Goal: Download file/media

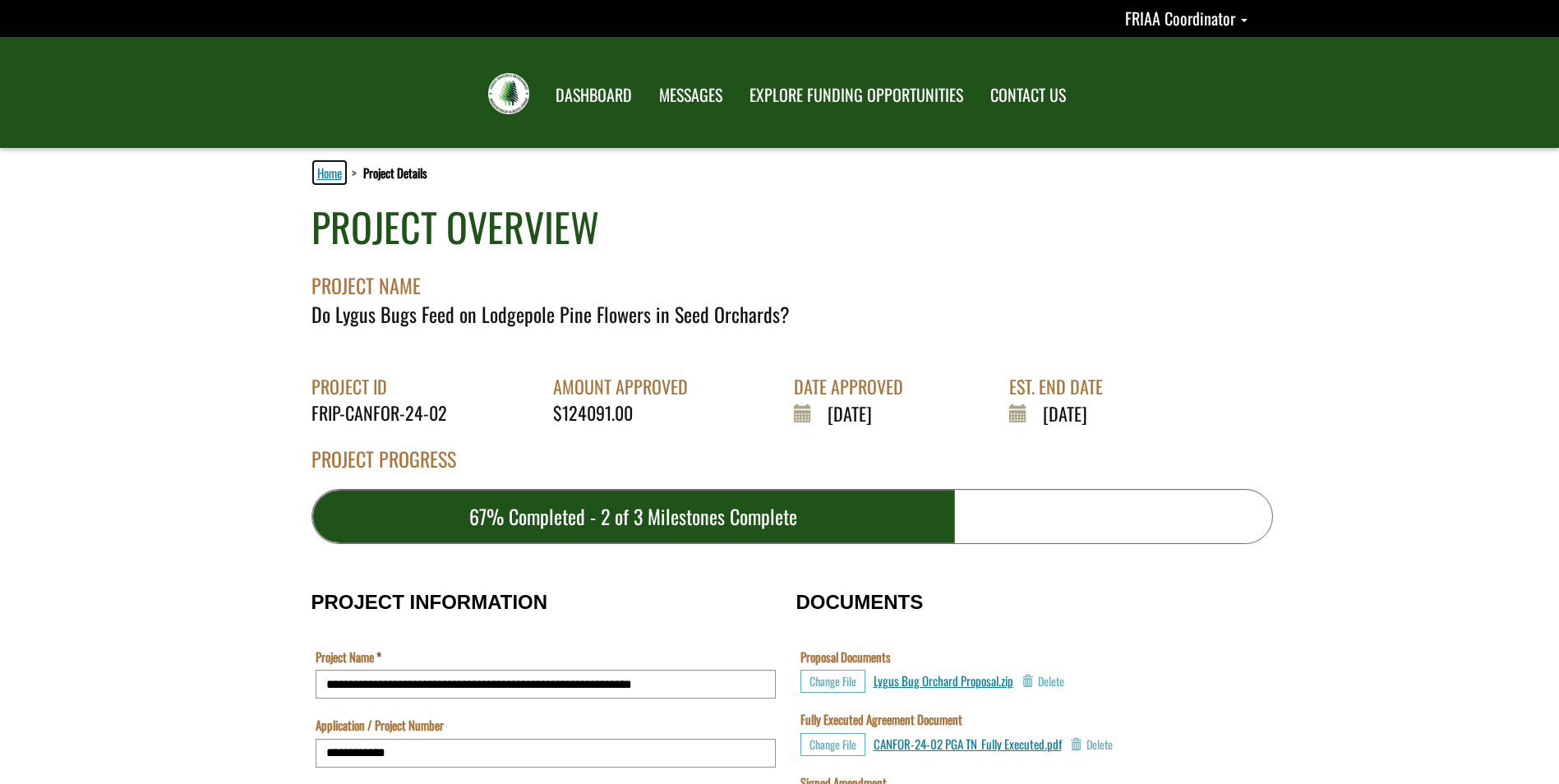
click at [328, 172] on link "Home" at bounding box center [330, 172] width 31 height 21
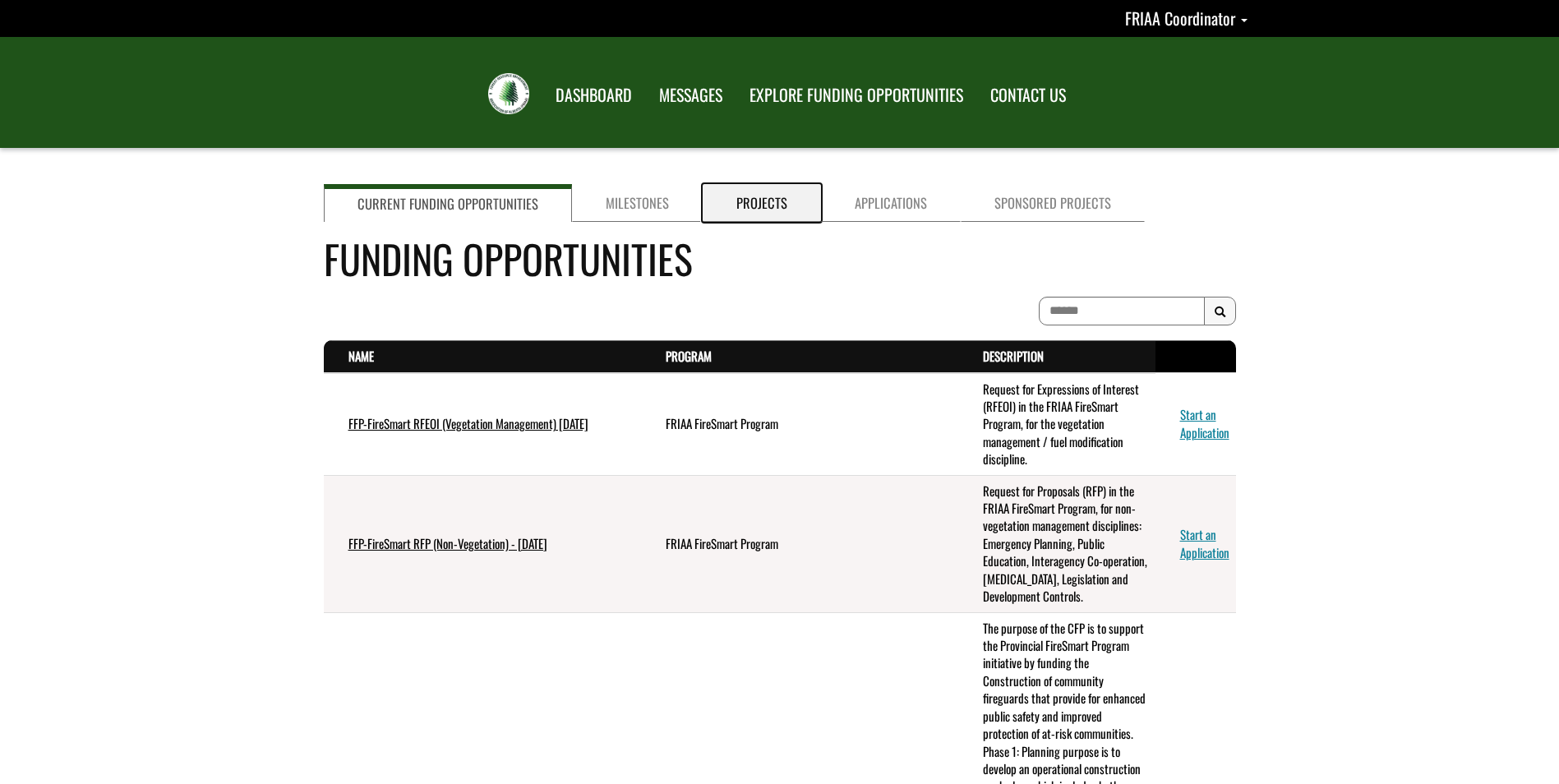
click at [757, 194] on link "Projects" at bounding box center [761, 203] width 118 height 38
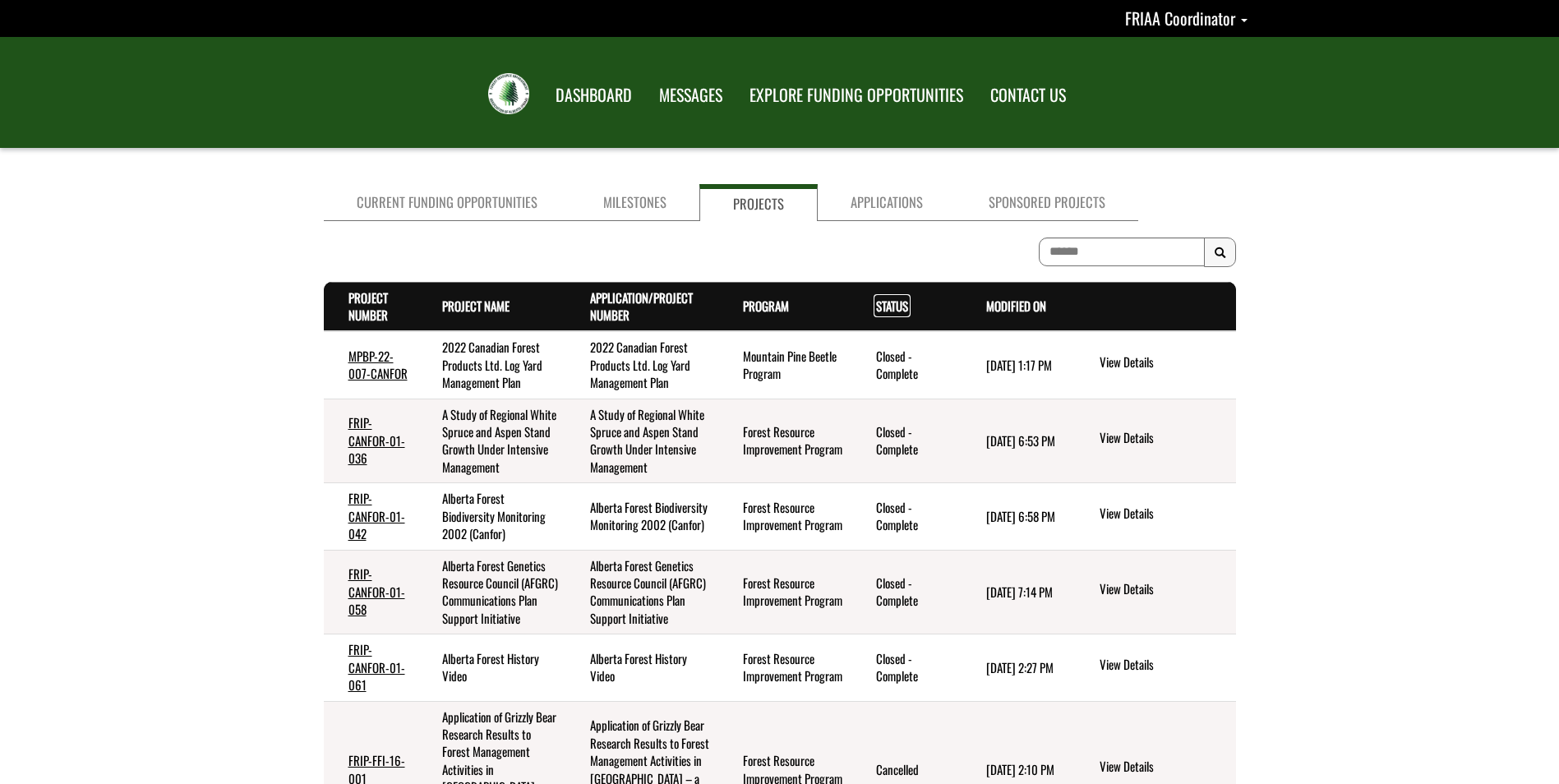
click at [897, 308] on link "Status . sort descending" at bounding box center [892, 306] width 32 height 18
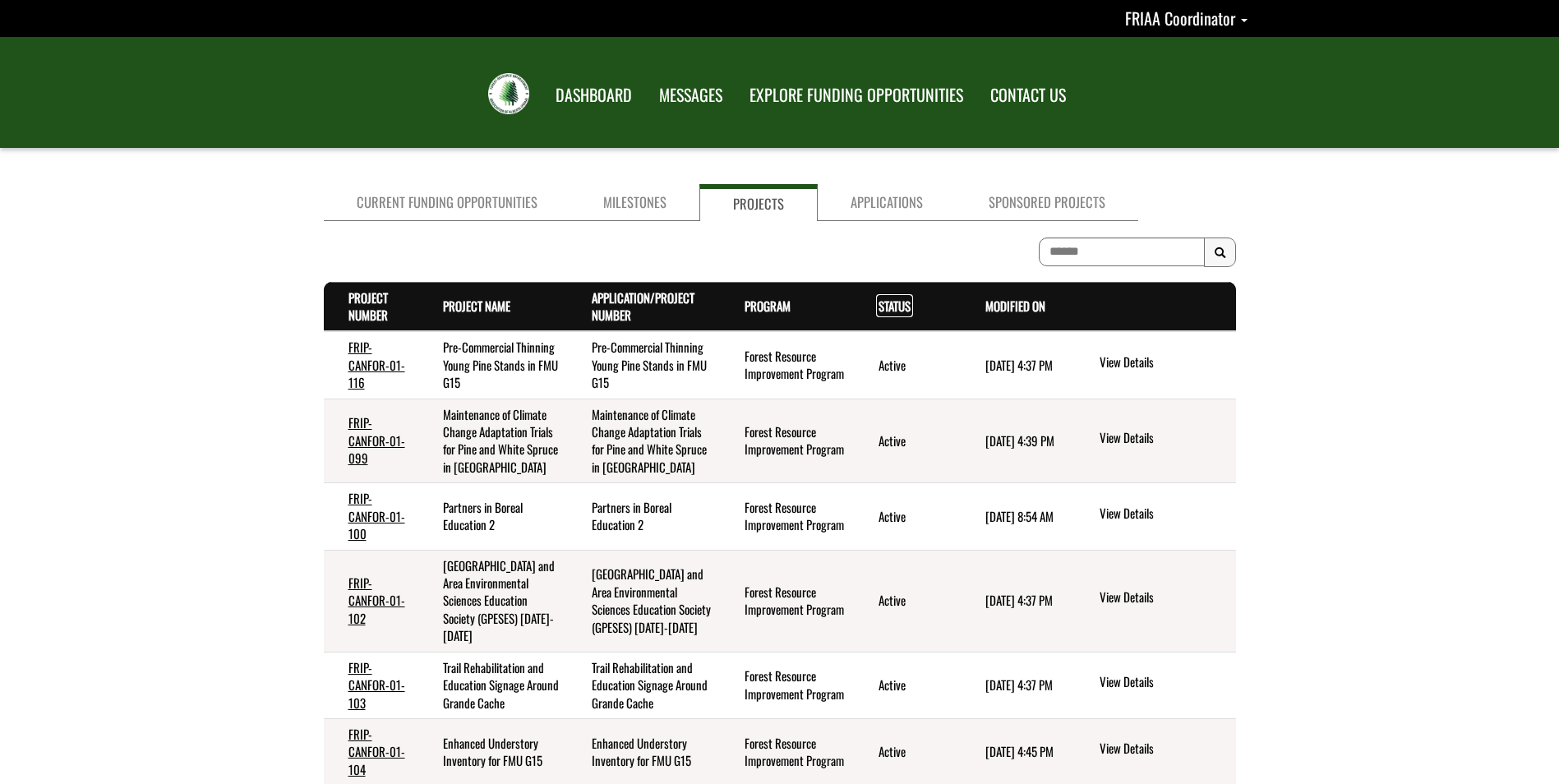
scroll to position [373, 0]
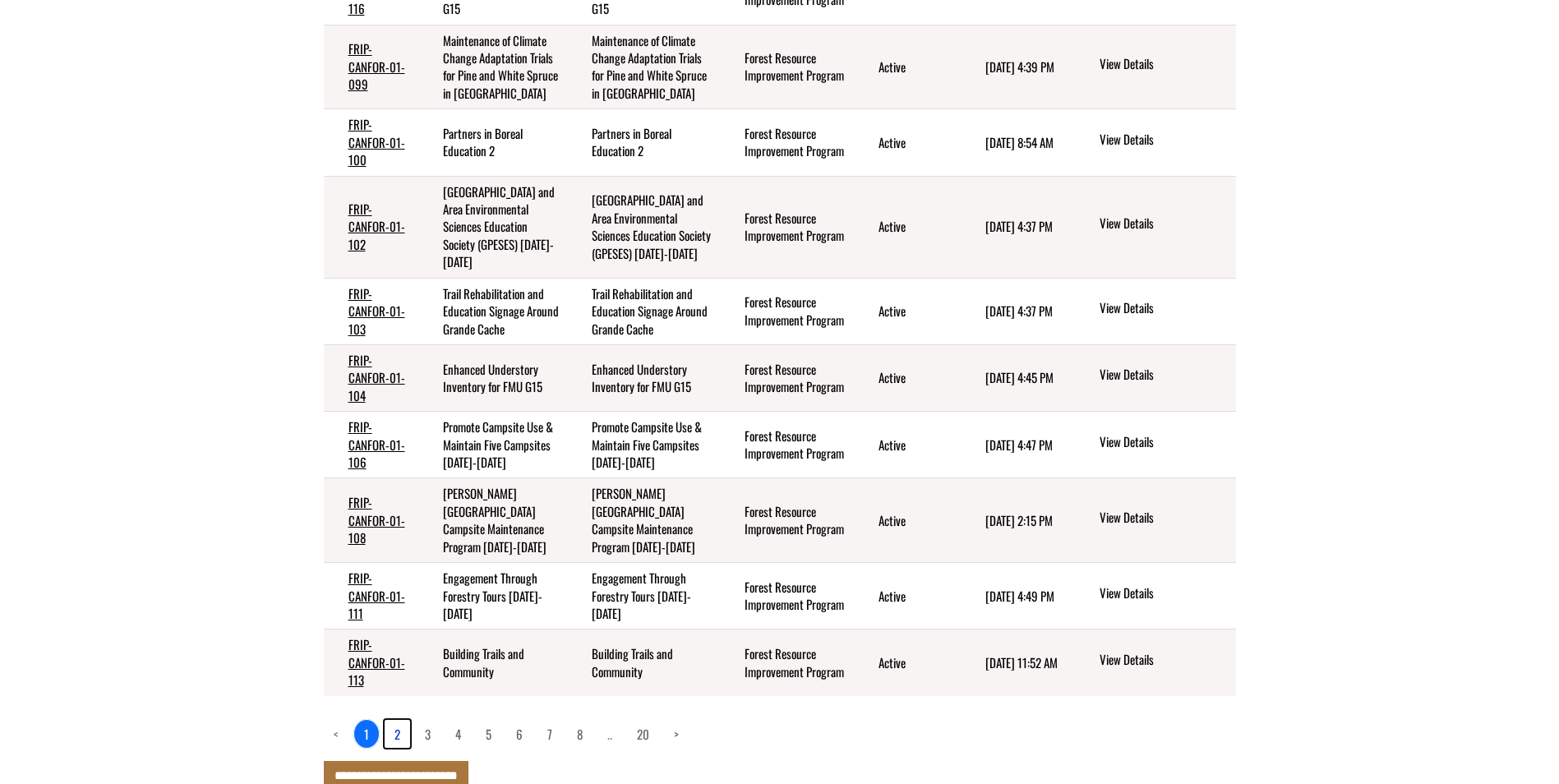
click at [393, 475] on link "2" at bounding box center [397, 734] width 26 height 28
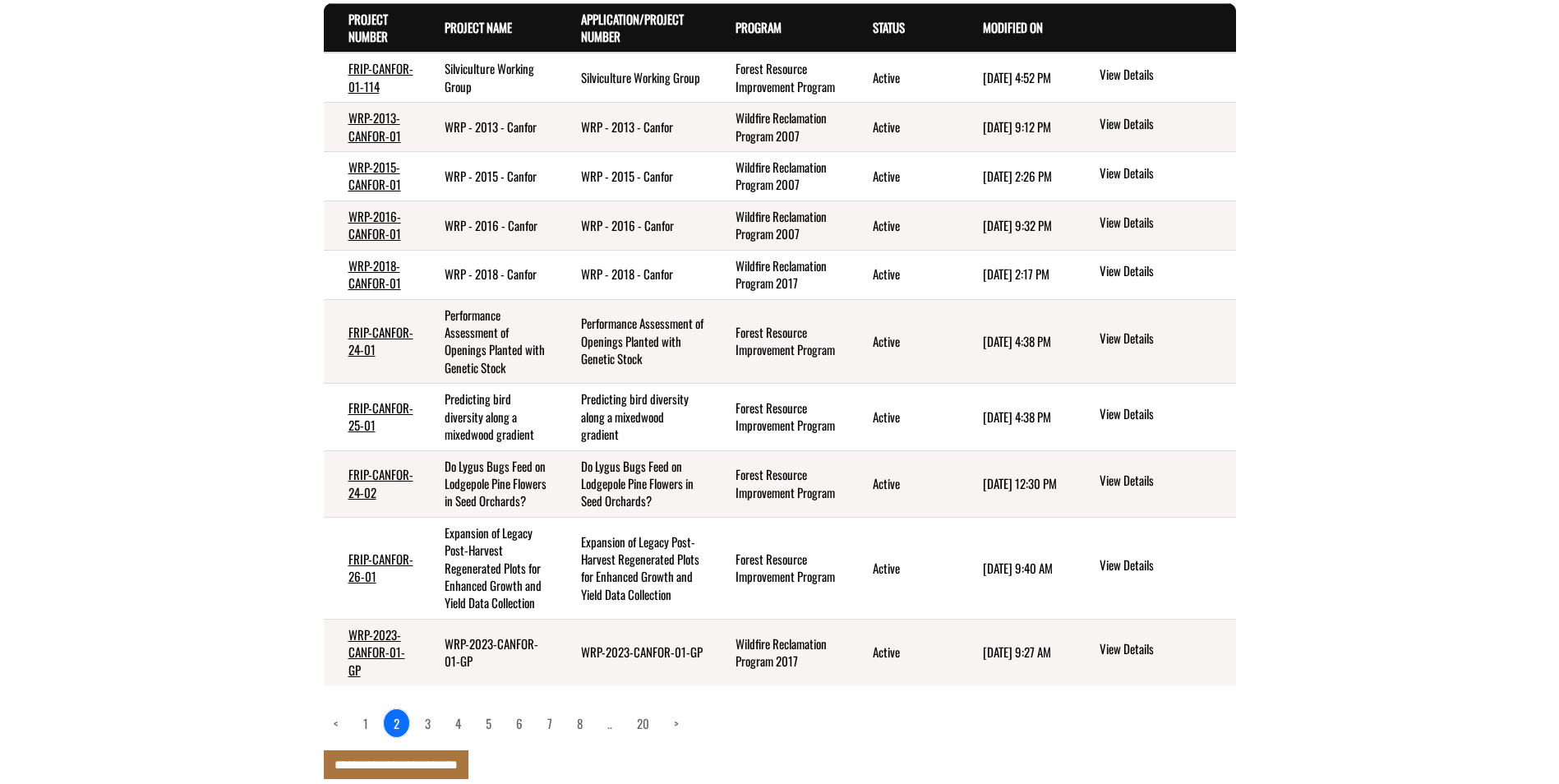
scroll to position [329, 0]
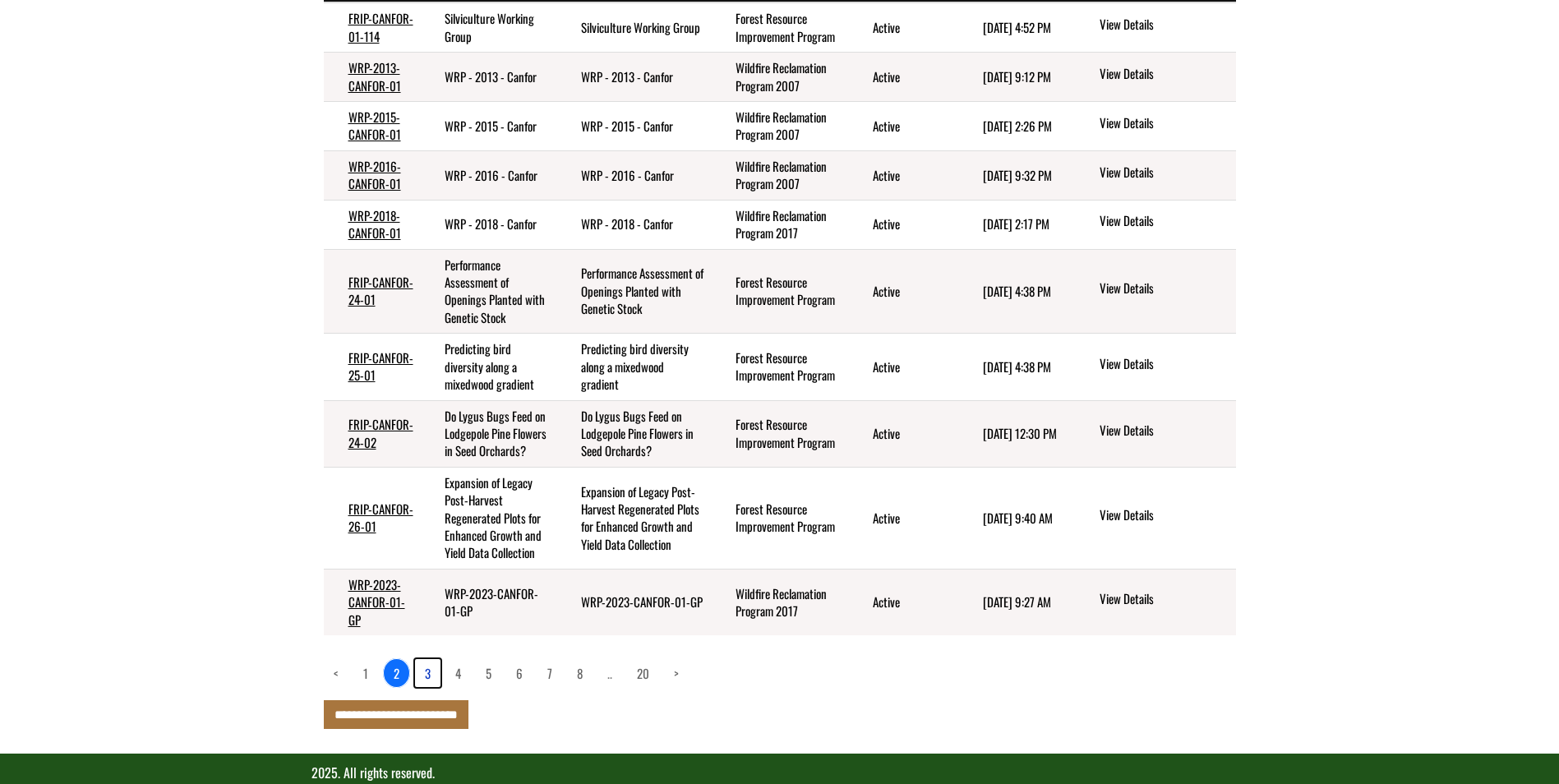
click at [426, 475] on link "3" at bounding box center [427, 673] width 26 height 28
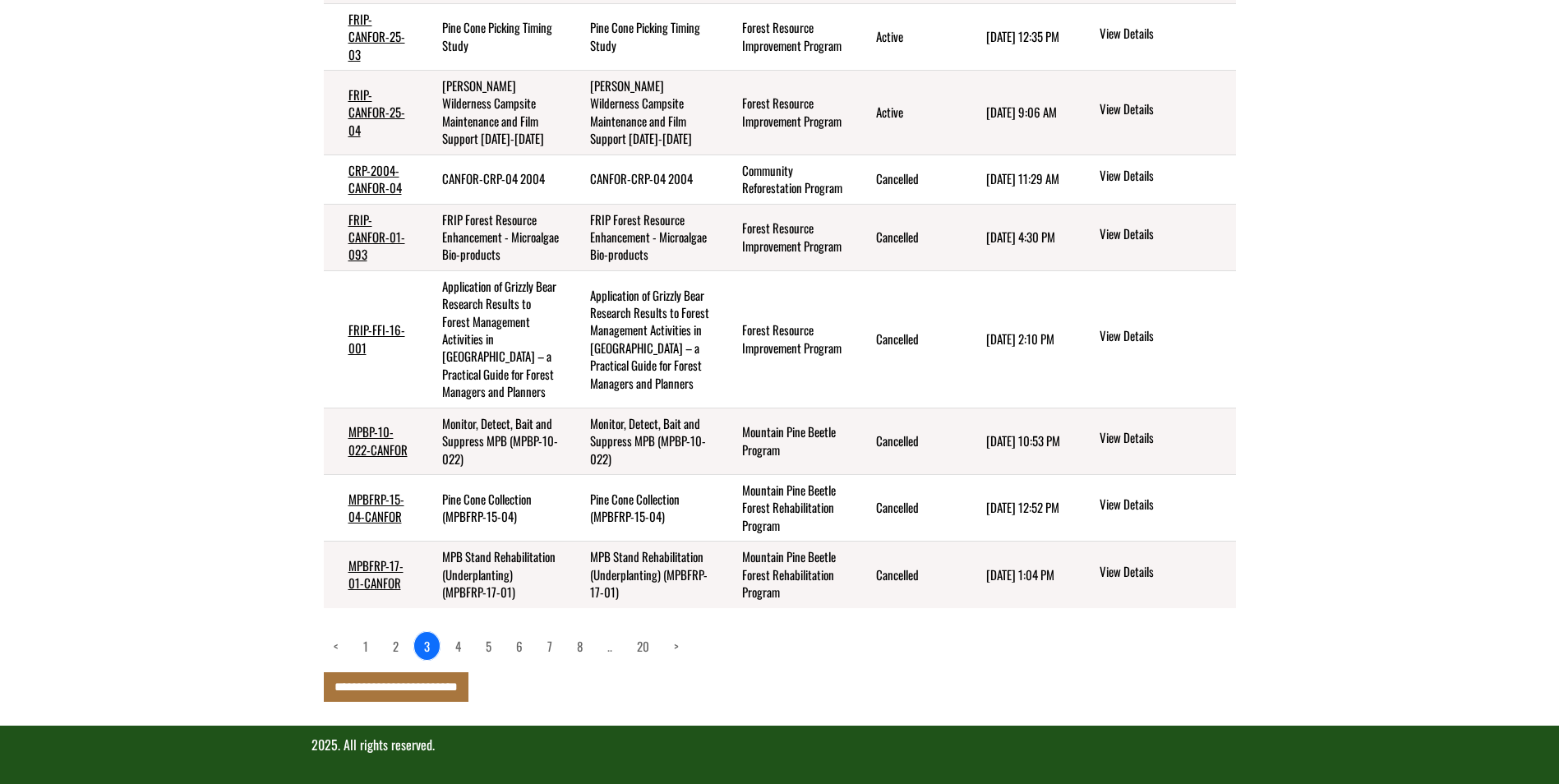
scroll to position [286, 0]
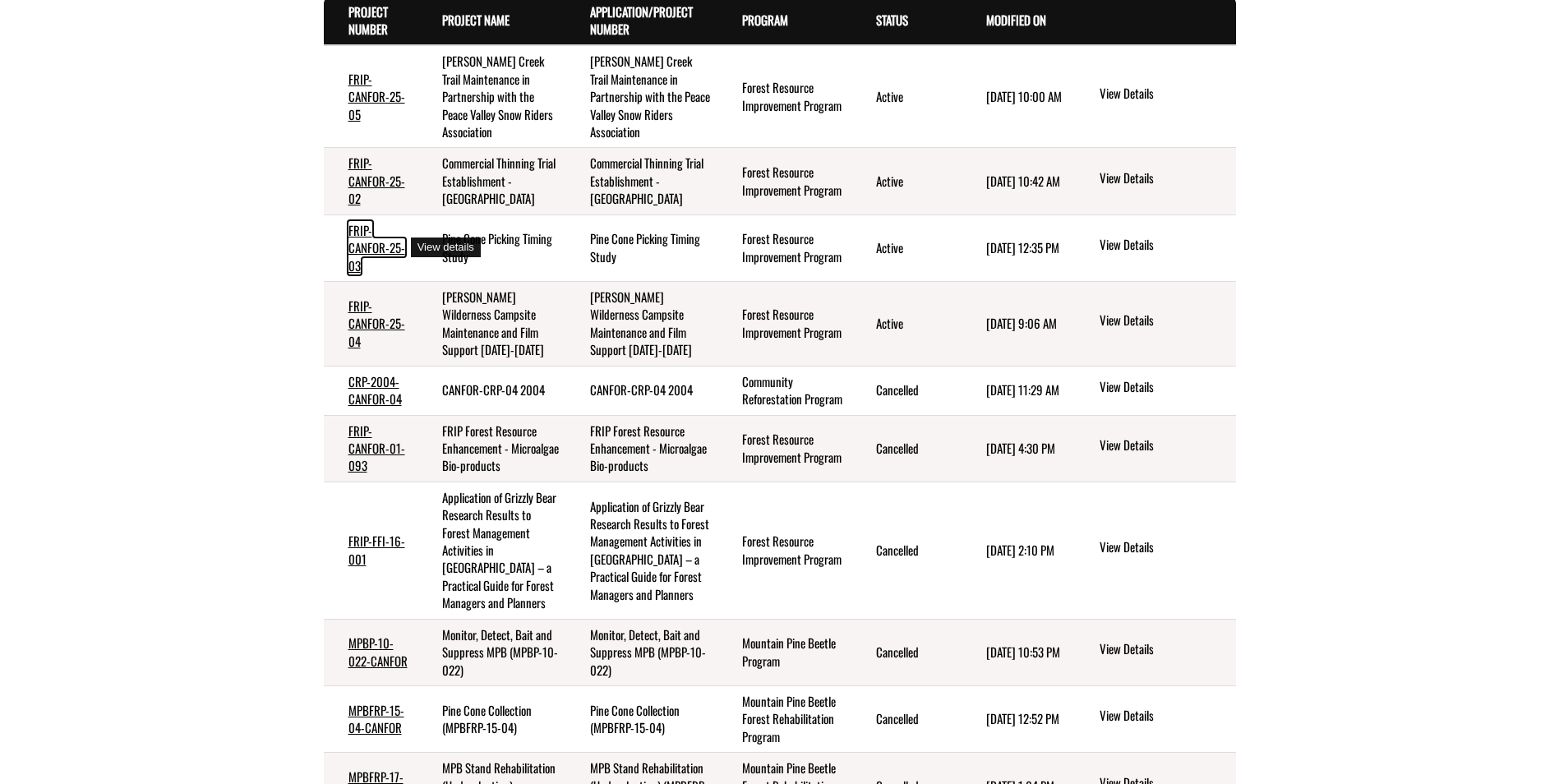
click at [386, 247] on link "FRIP-CANFOR-25-03" at bounding box center [376, 247] width 57 height 54
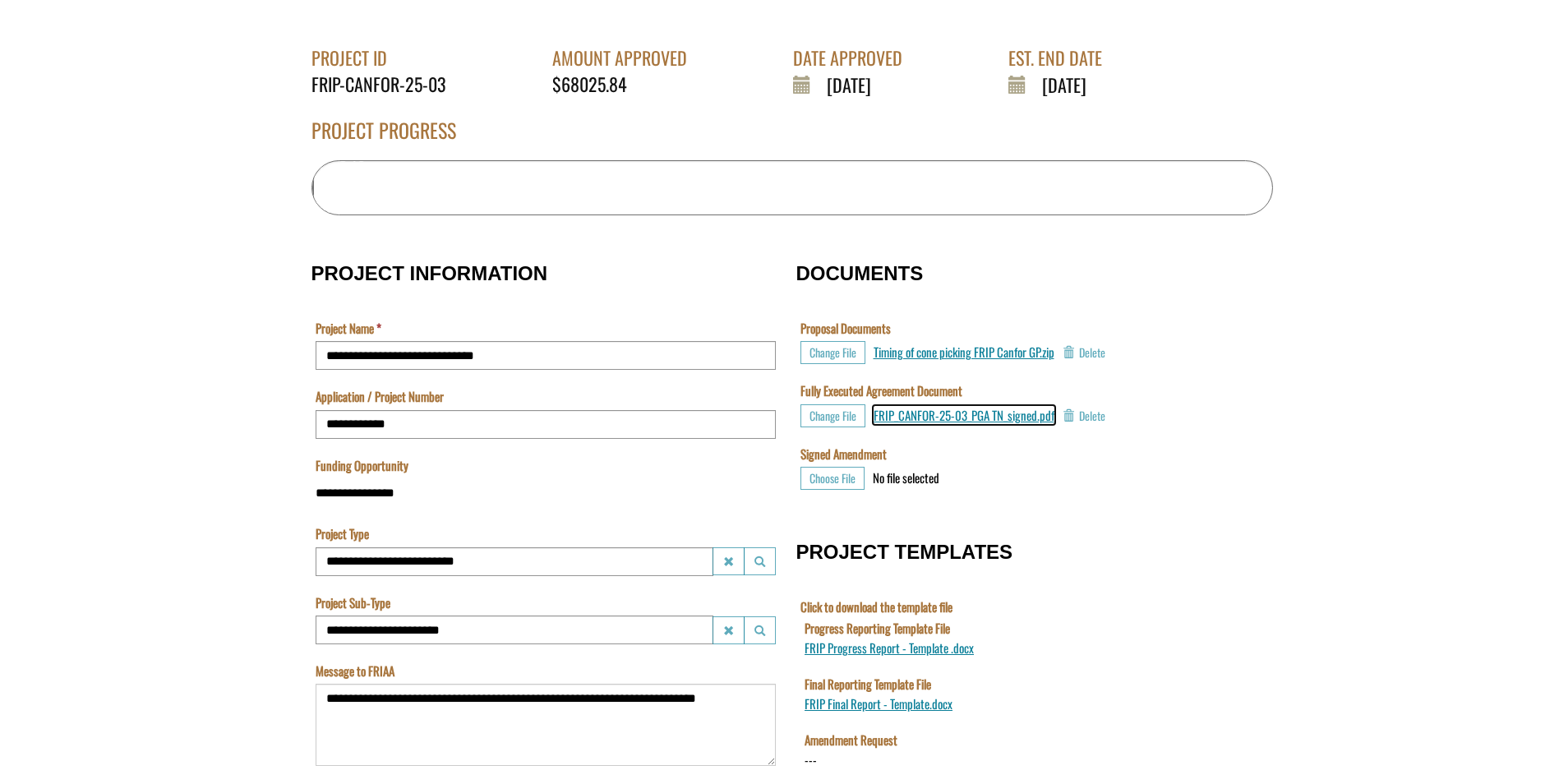
click at [1017, 418] on span "FRIP_CANFOR-25-03_PGA TN_signed.pdf" at bounding box center [963, 415] width 181 height 18
